Goal: Task Accomplishment & Management: Use online tool/utility

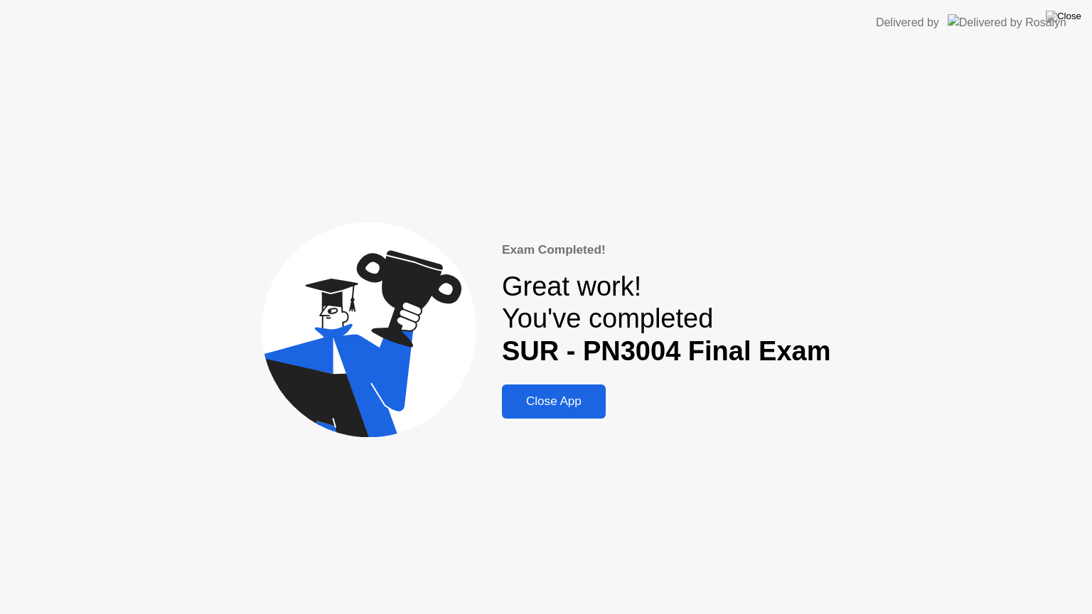
click at [782, 202] on div "Exam Completed! Great work! You've completed SUR - PN3004 Final Exam Close App" at bounding box center [546, 329] width 1092 height 569
click at [561, 394] on div "Close App" at bounding box center [553, 401] width 95 height 14
